Goal: Information Seeking & Learning: Learn about a topic

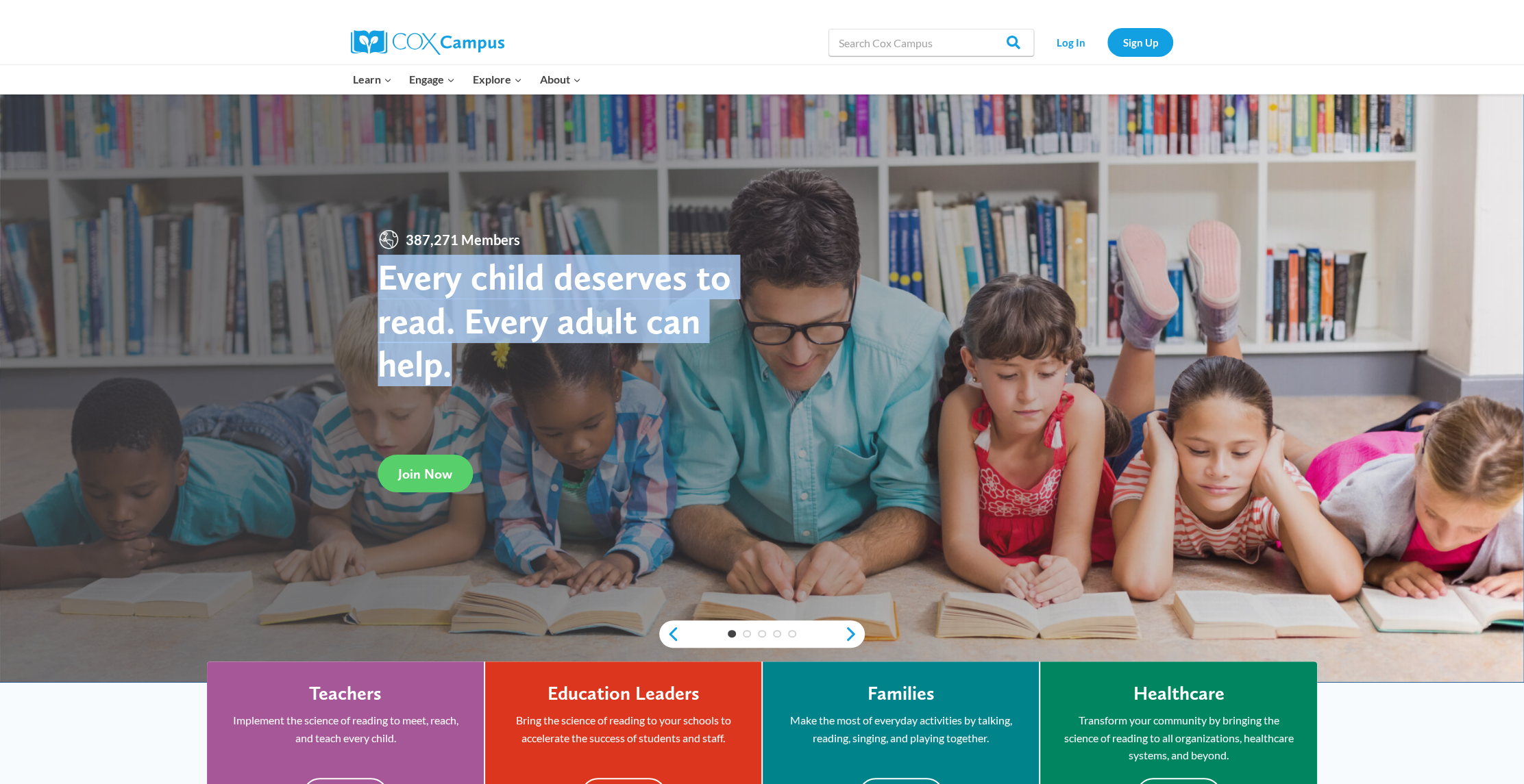
drag, startPoint x: 384, startPoint y: 277, endPoint x: 456, endPoint y: 379, distance: 124.9
click at [456, 379] on h1 "Every child deserves to read. Every adult can help." at bounding box center [570, 320] width 384 height 131
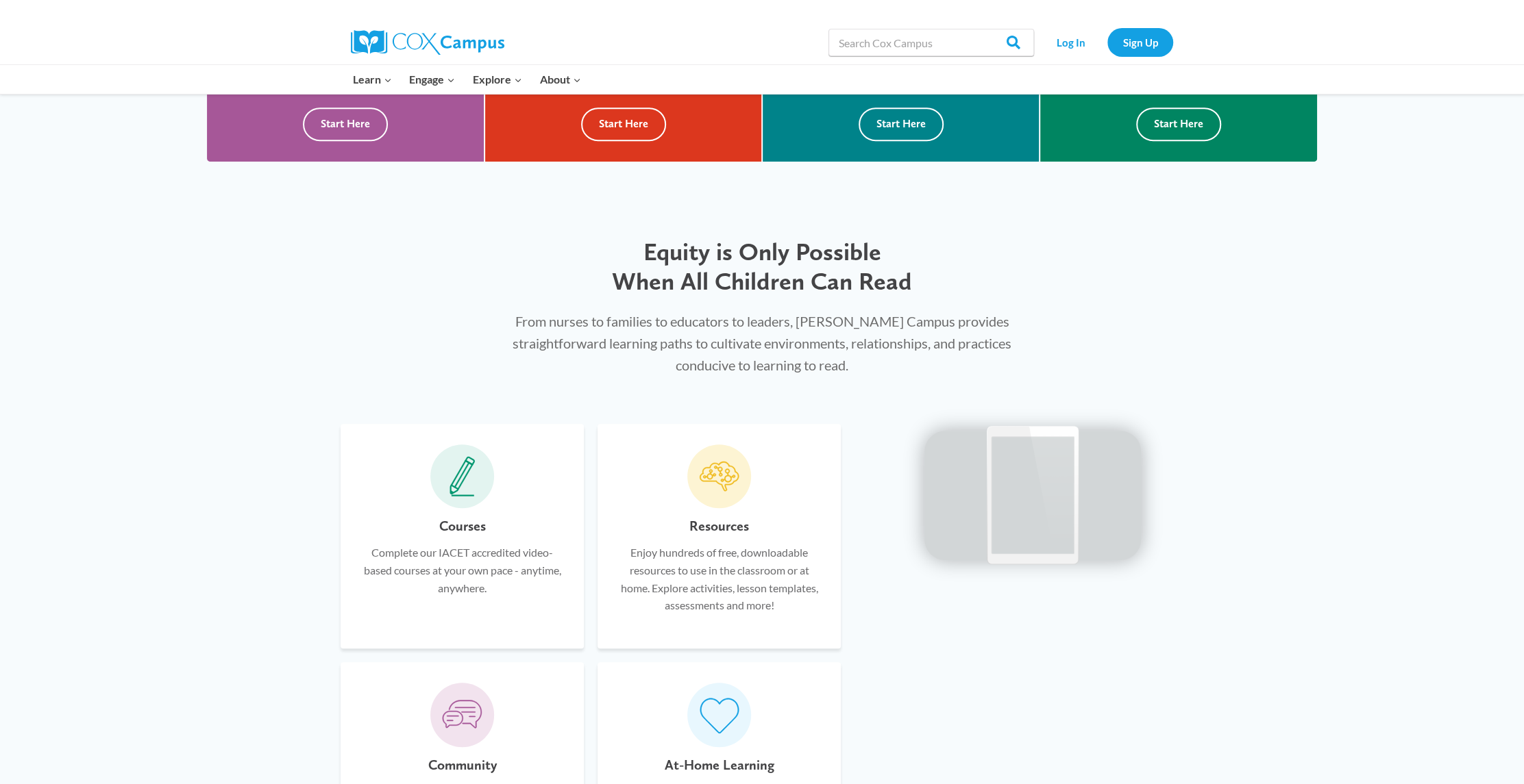
scroll to position [685, 0]
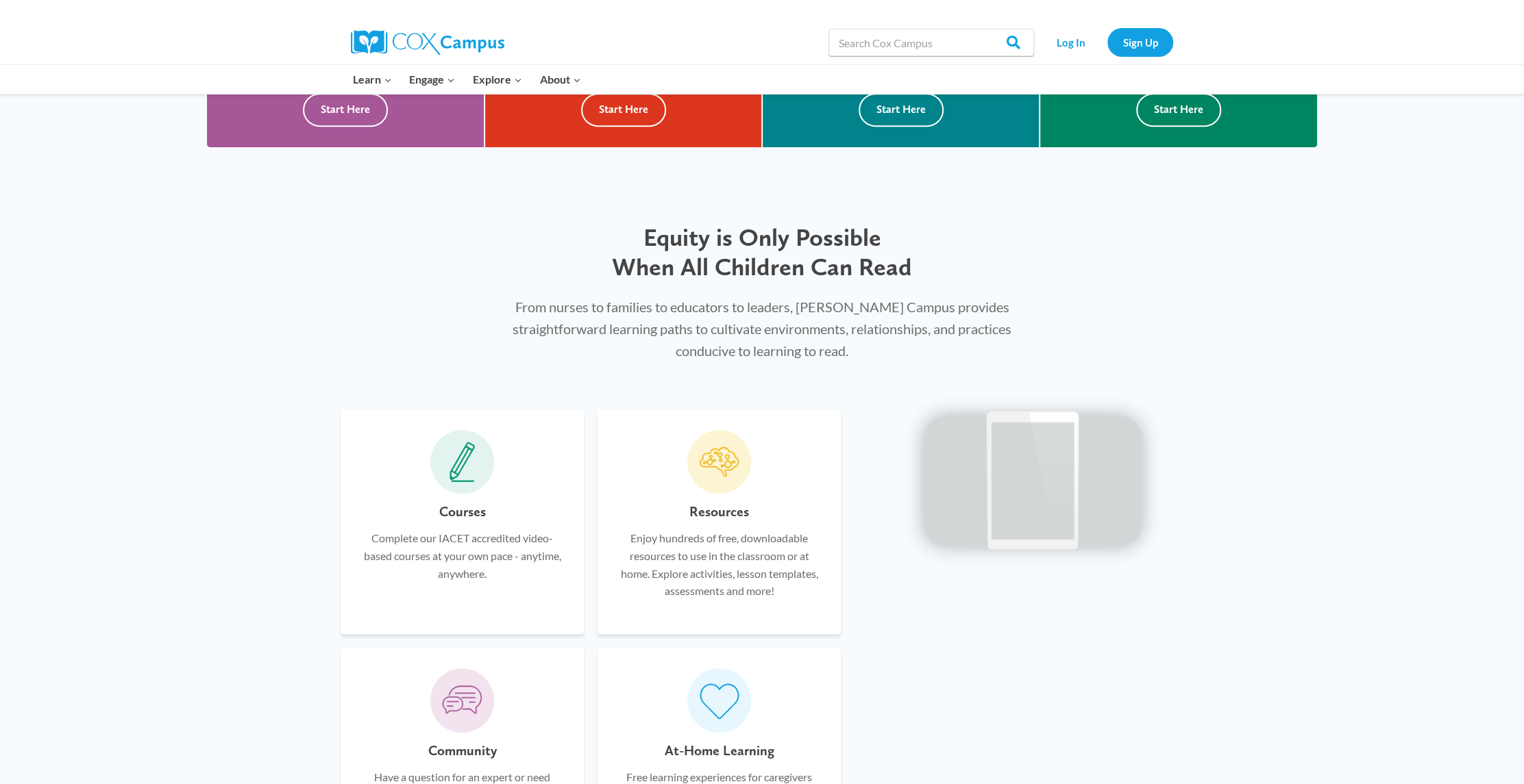
click at [1079, 312] on div "Equity is Only Possible When All Children Can Read From nurses to families to e…" at bounding box center [762, 277] width 1524 height 220
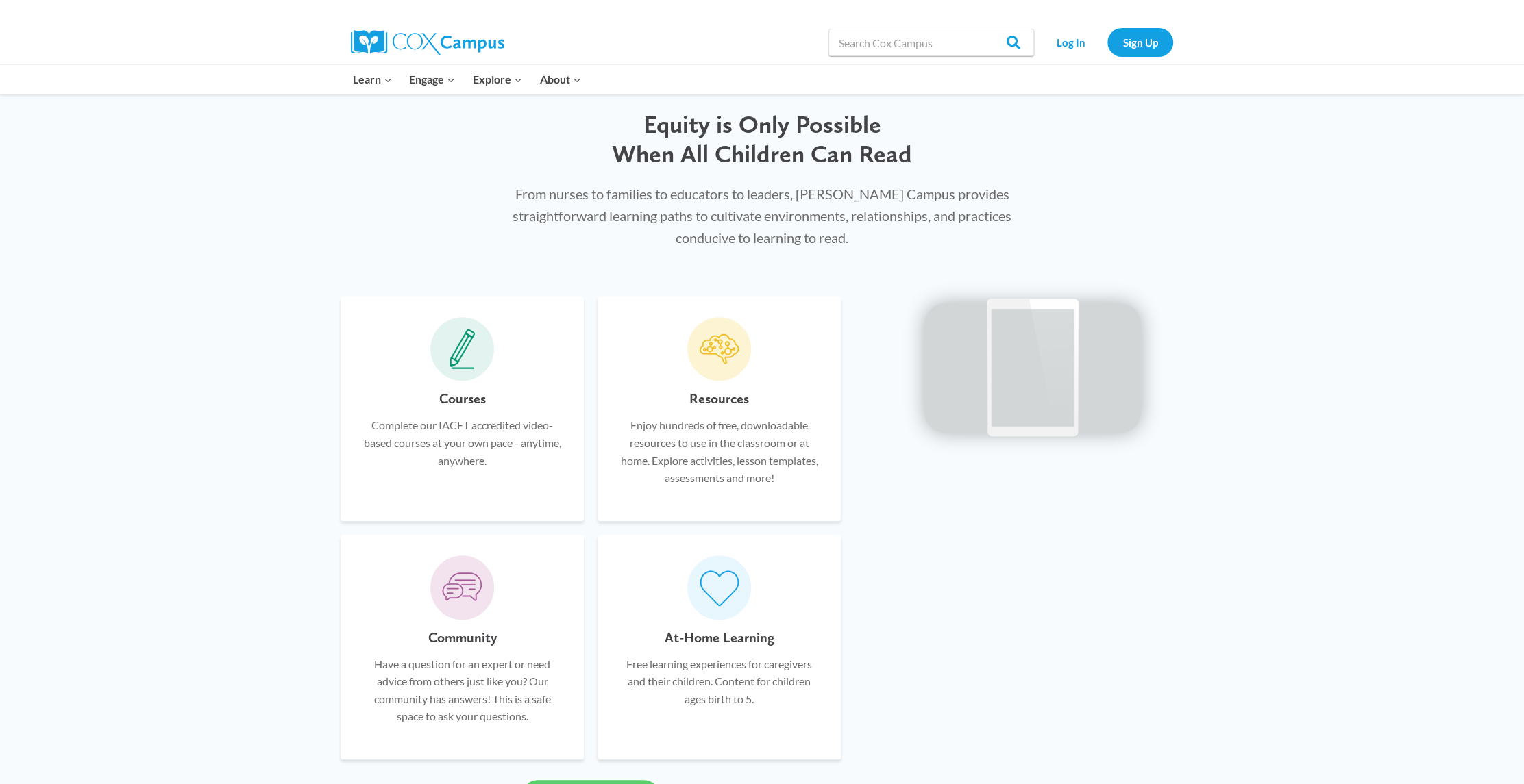
scroll to position [822, 0]
